Goal: Information Seeking & Learning: Learn about a topic

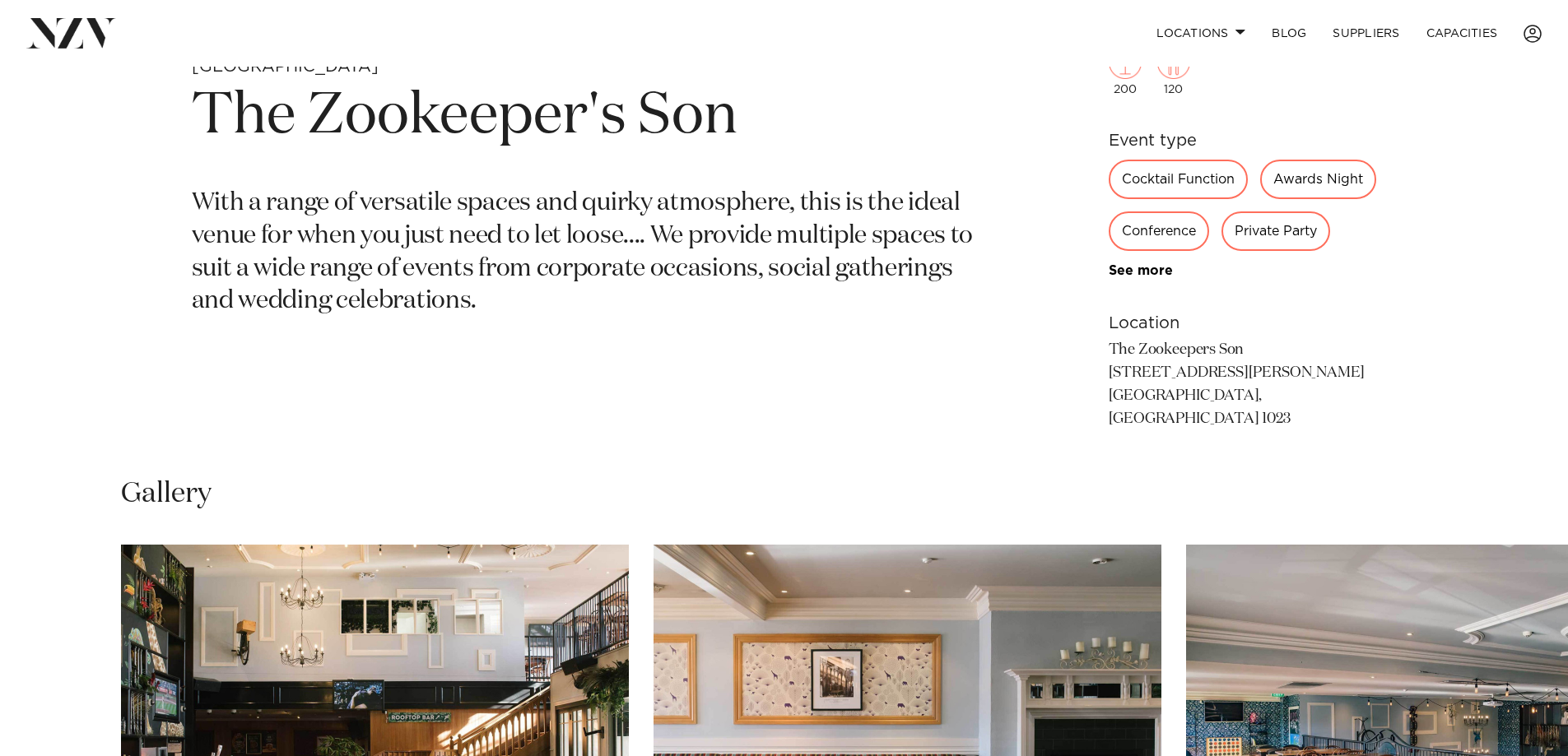
scroll to position [576, 0]
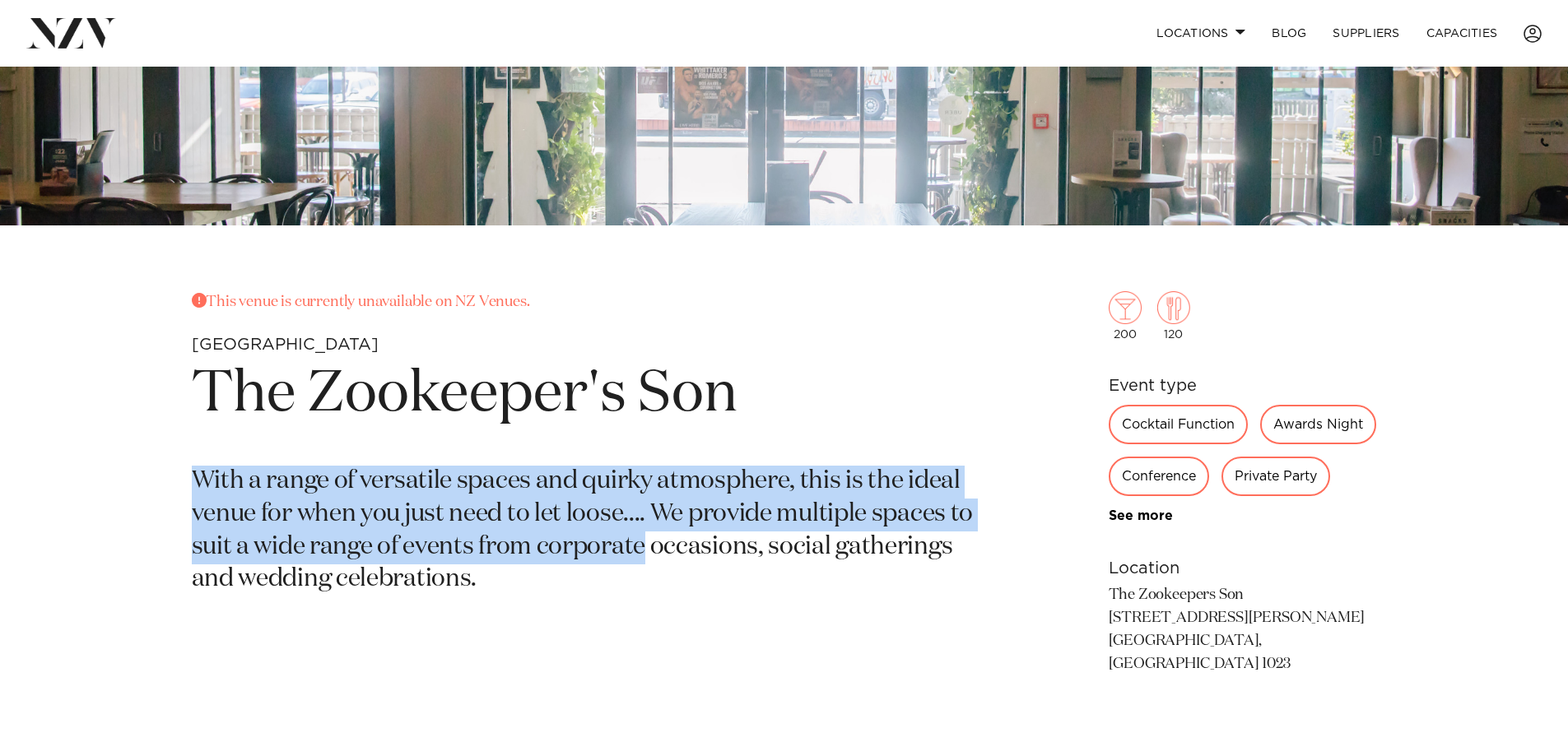
drag, startPoint x: 178, startPoint y: 469, endPoint x: 644, endPoint y: 557, distance: 474.2
click at [644, 557] on div "This venue is currently unavailable on NZ Venues. Auckland The Zookeeper's Son …" at bounding box center [784, 510] width 1401 height 437
click at [457, 559] on p "With a range of versatile spaces and quirky atmosphere, this is the ideal venue…" at bounding box center [592, 531] width 800 height 132
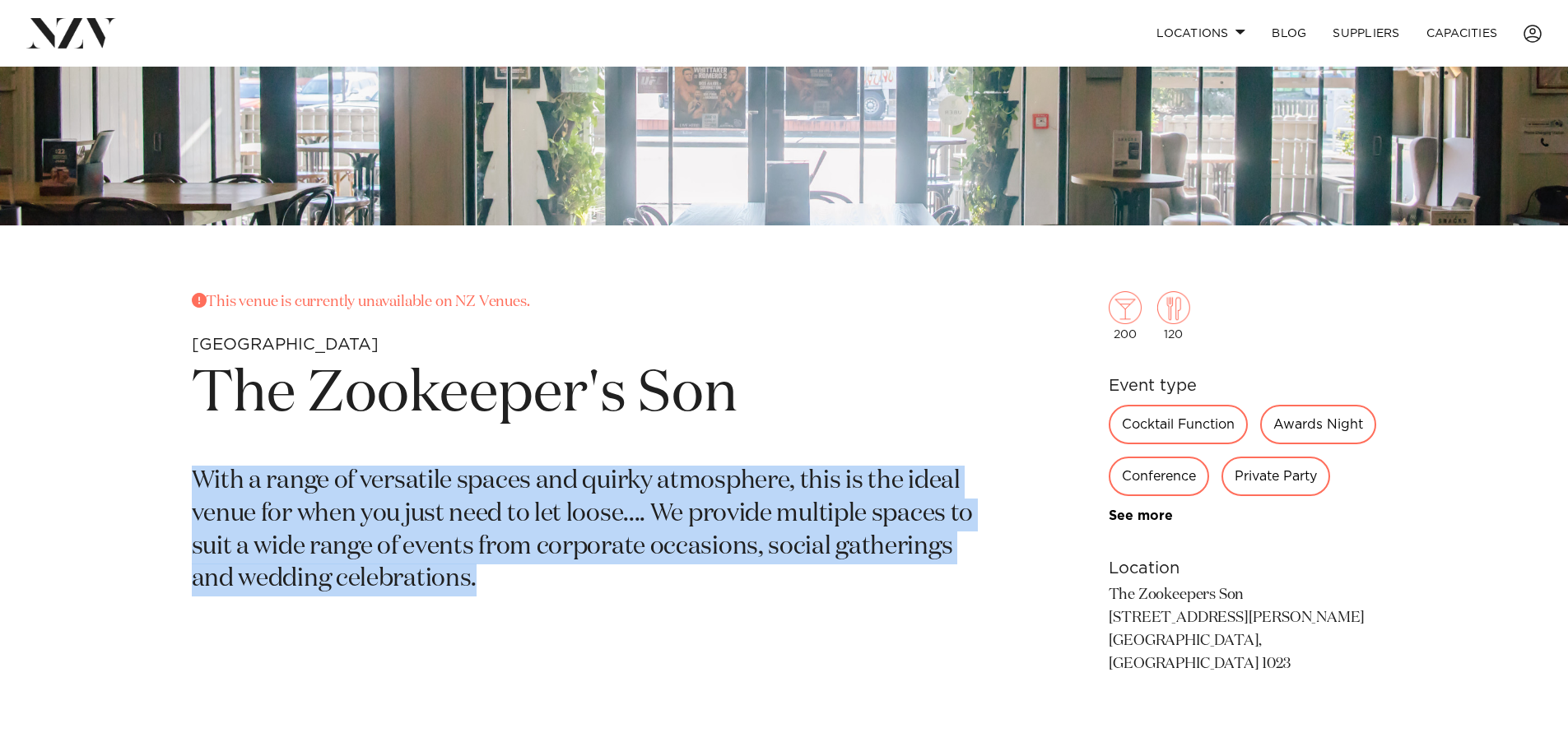
drag, startPoint x: 193, startPoint y: 469, endPoint x: 558, endPoint y: 564, distance: 377.2
click at [558, 564] on p "With a range of versatile spaces and quirky atmosphere, this is the ideal venue…" at bounding box center [592, 531] width 800 height 132
click at [558, 563] on p "With a range of versatile spaces and quirky atmosphere, this is the ideal venue…" at bounding box center [592, 531] width 800 height 132
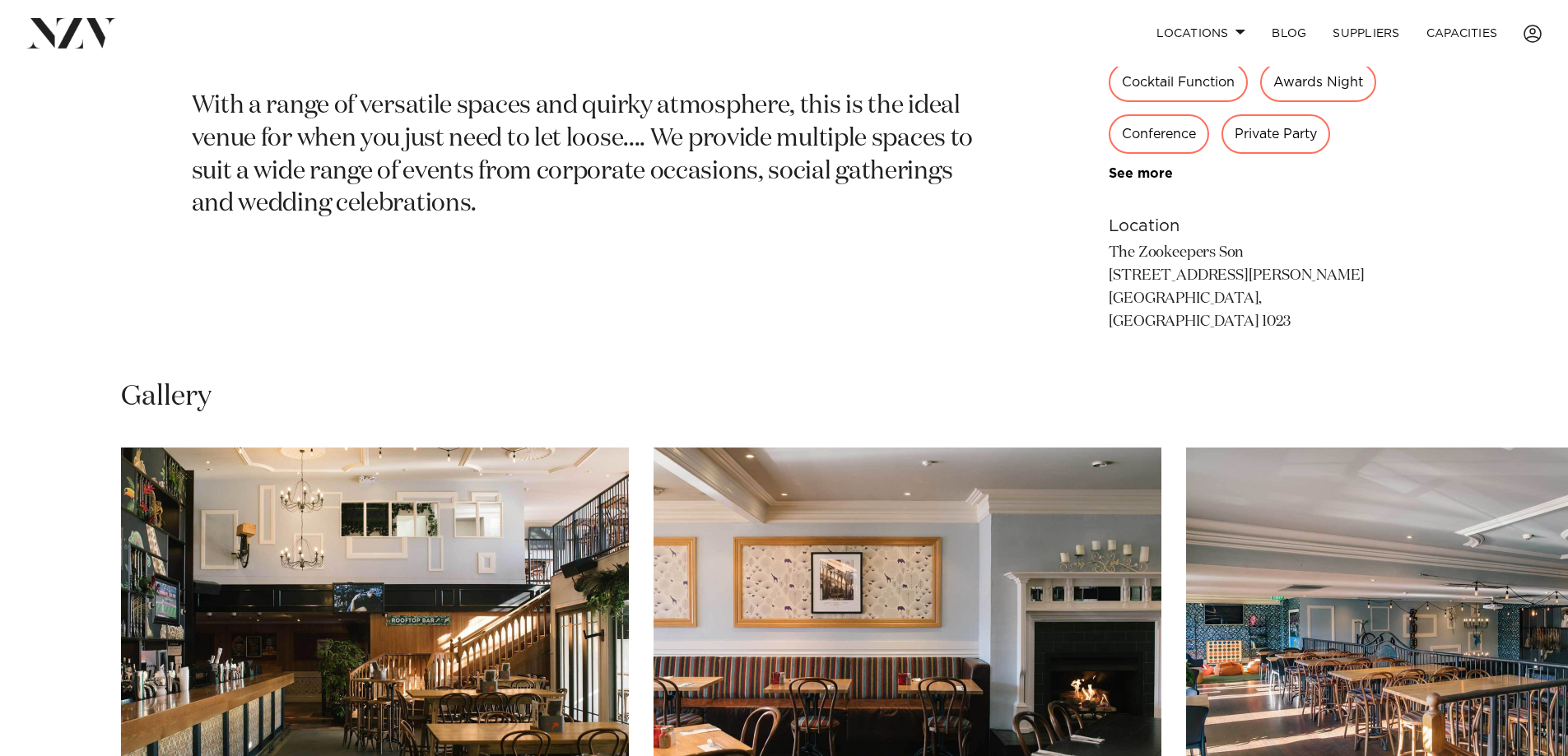
scroll to position [1152, 0]
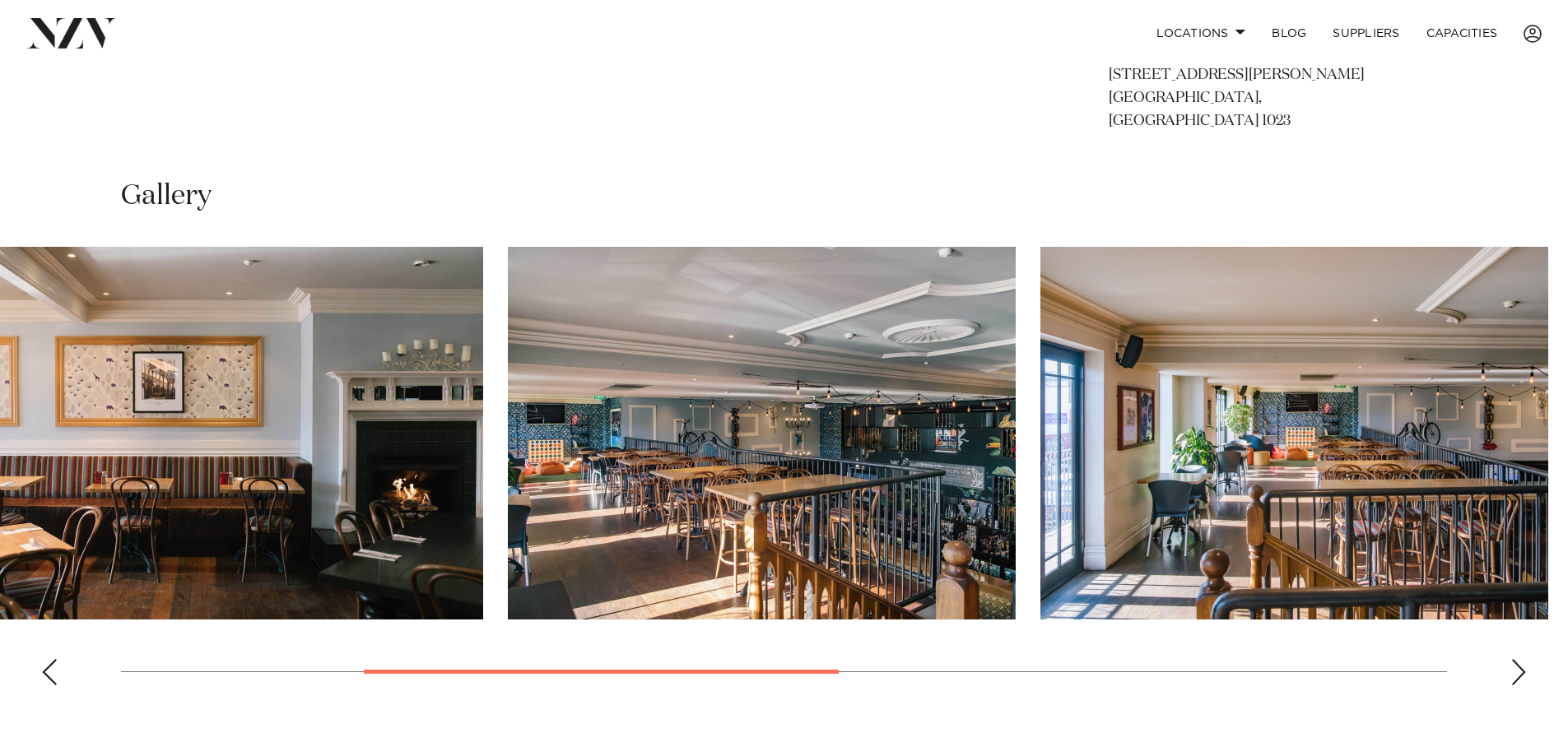
click at [590, 527] on img "3 / 7" at bounding box center [762, 433] width 508 height 373
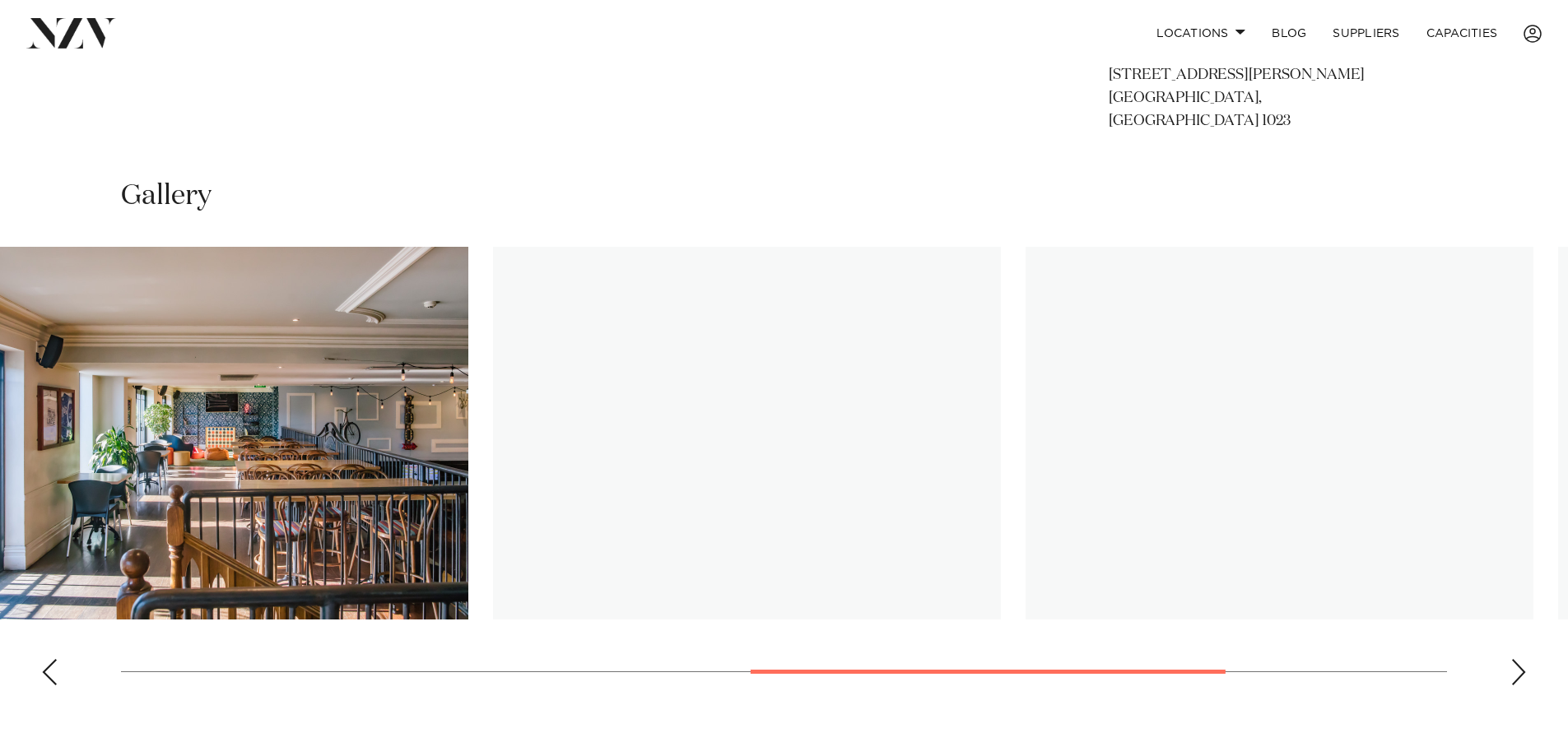
click at [242, 497] on img "4 / 7" at bounding box center [215, 433] width 508 height 373
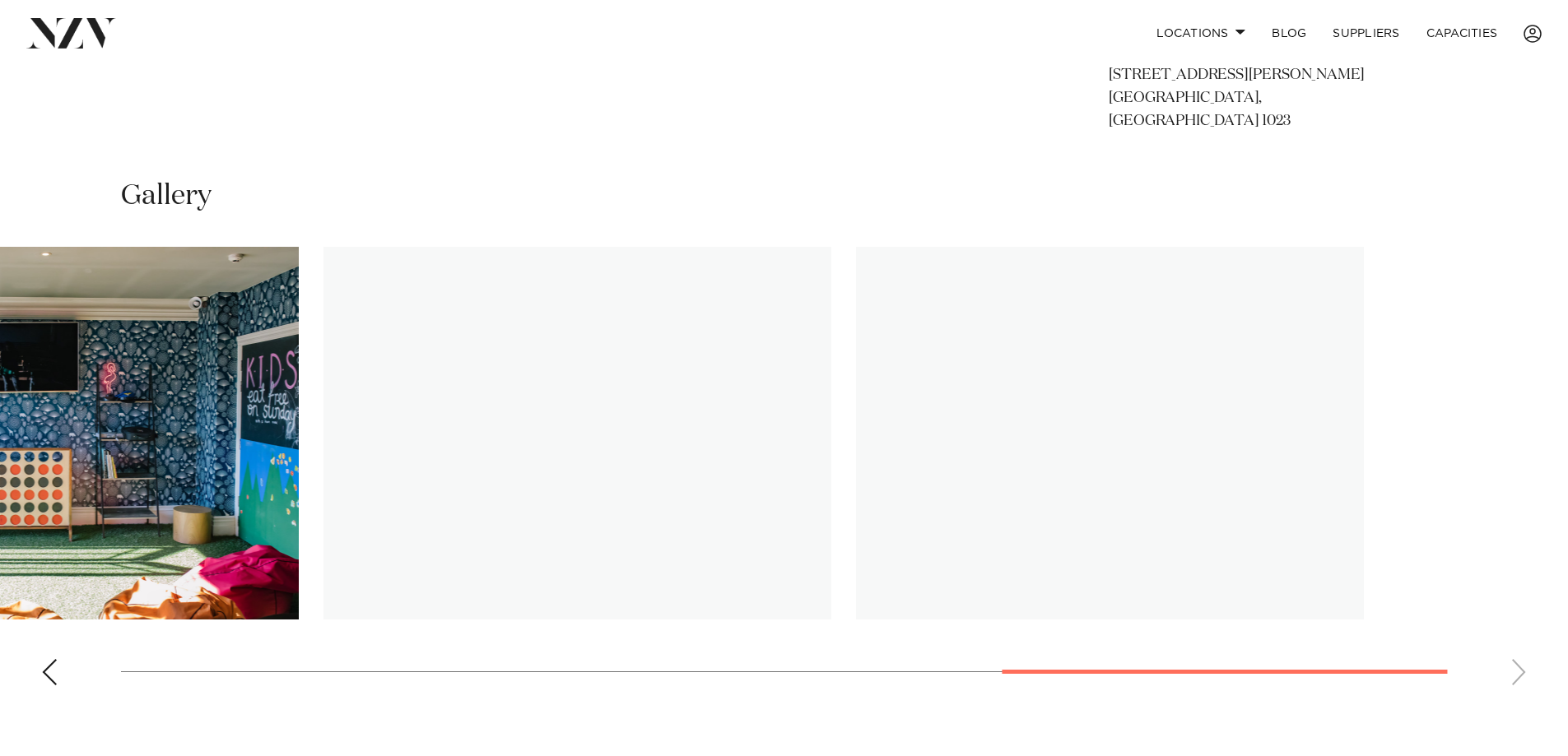
click at [299, 470] on swiper-container at bounding box center [784, 473] width 1568 height 452
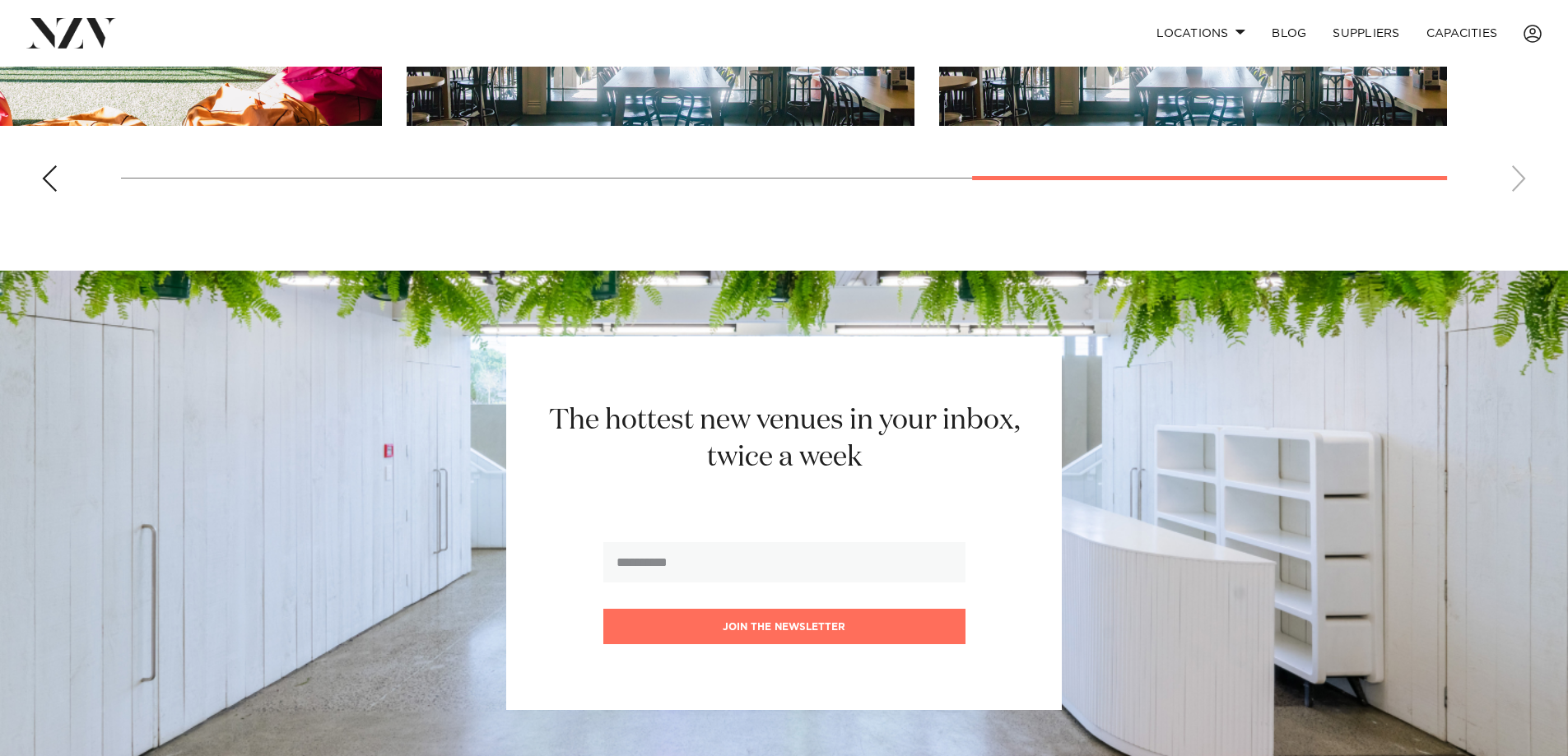
scroll to position [2057, 0]
